Goal: Task Accomplishment & Management: Use online tool/utility

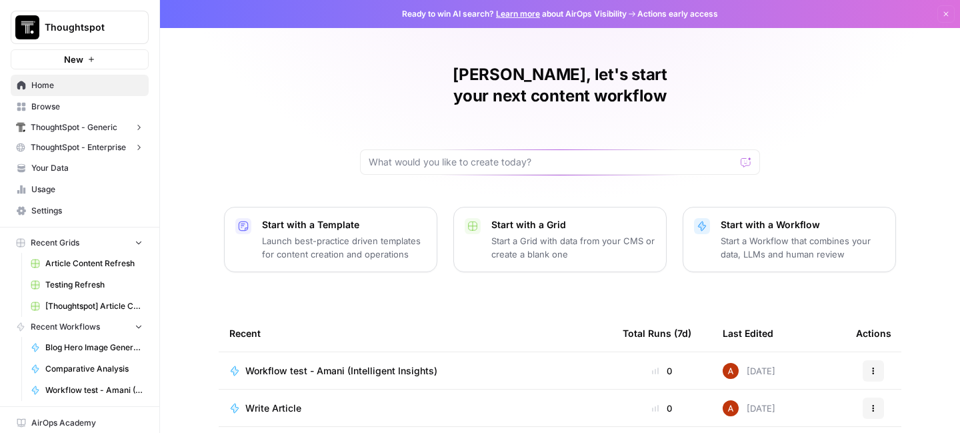
scroll to position [181, 0]
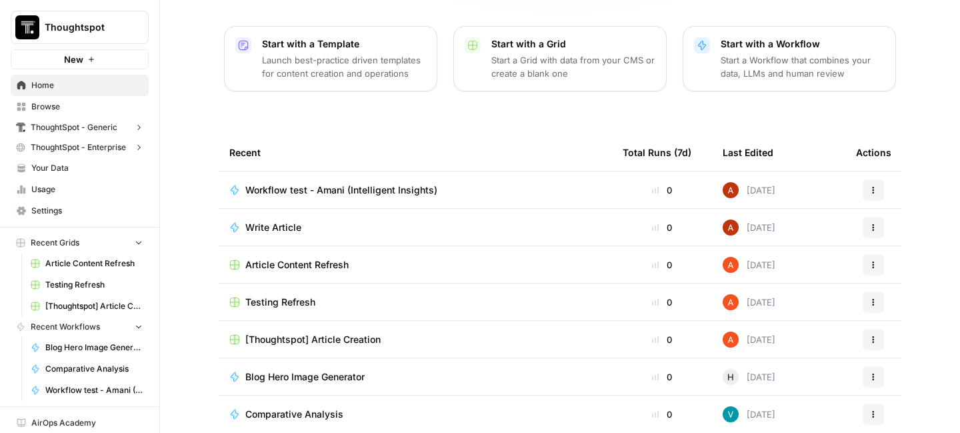
click at [390, 333] on div "[Thoughtspot] Article Creation" at bounding box center [415, 339] width 372 height 13
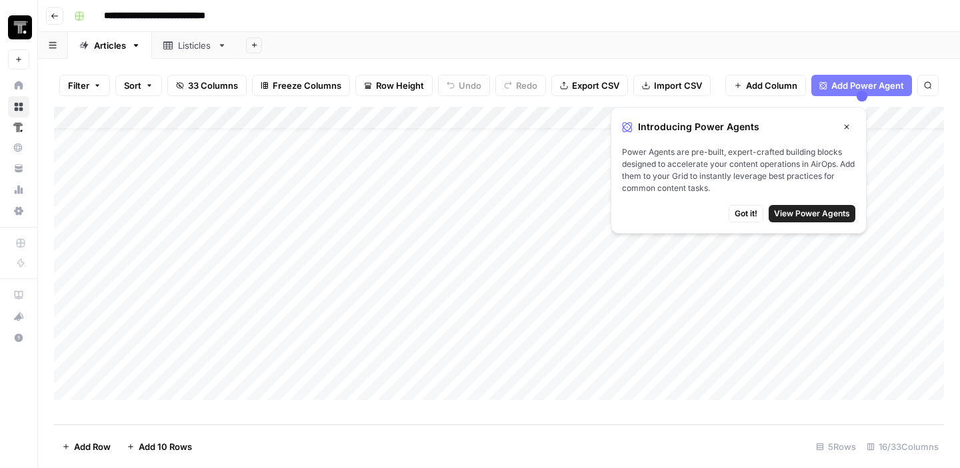
scroll to position [20, 0]
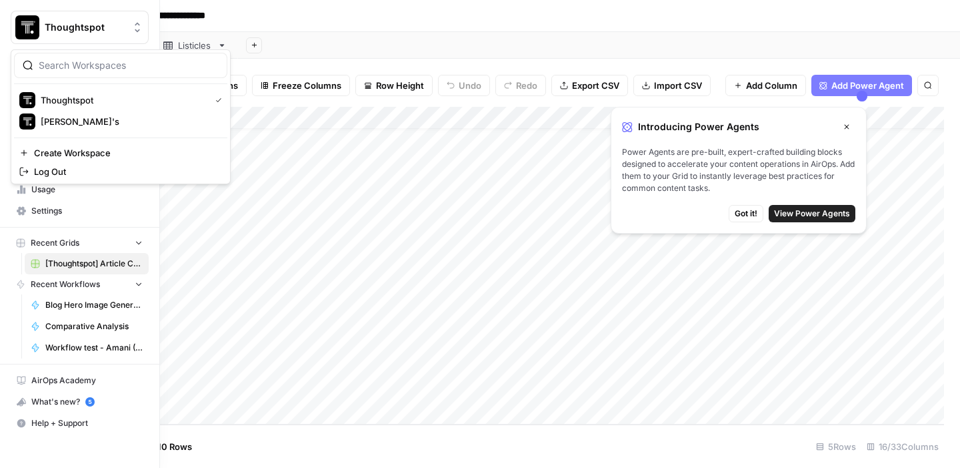
click at [57, 17] on button "Thoughtspot" at bounding box center [80, 27] width 138 height 33
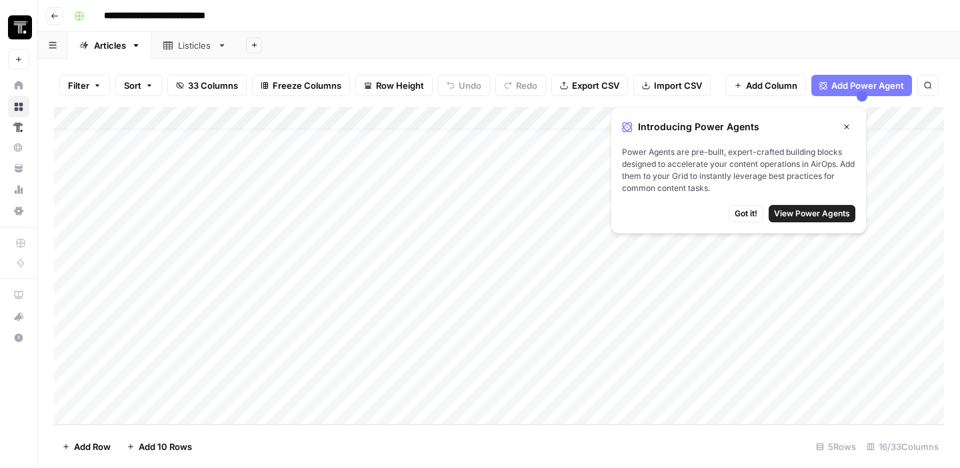
click at [57, 19] on button "Go back" at bounding box center [54, 15] width 17 height 17
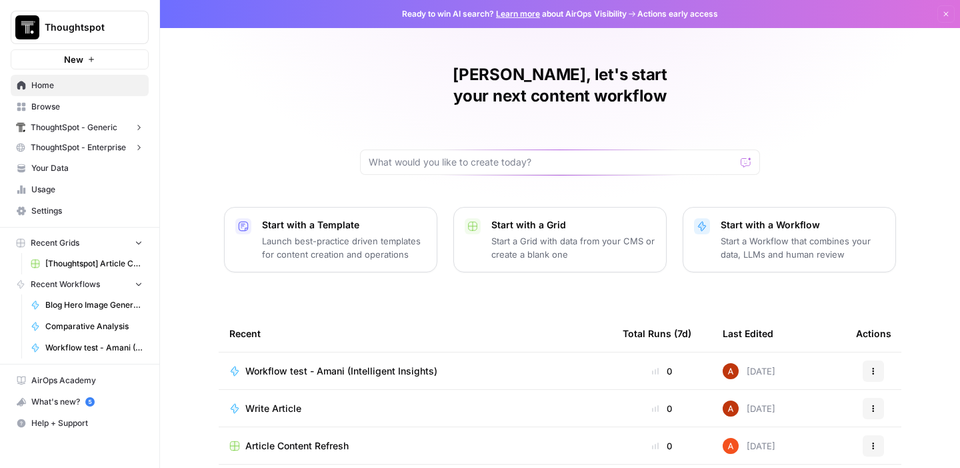
click at [552, 66] on h1 "[PERSON_NAME], let's start your next content workflow" at bounding box center [560, 85] width 400 height 43
